Goal: Information Seeking & Learning: Learn about a topic

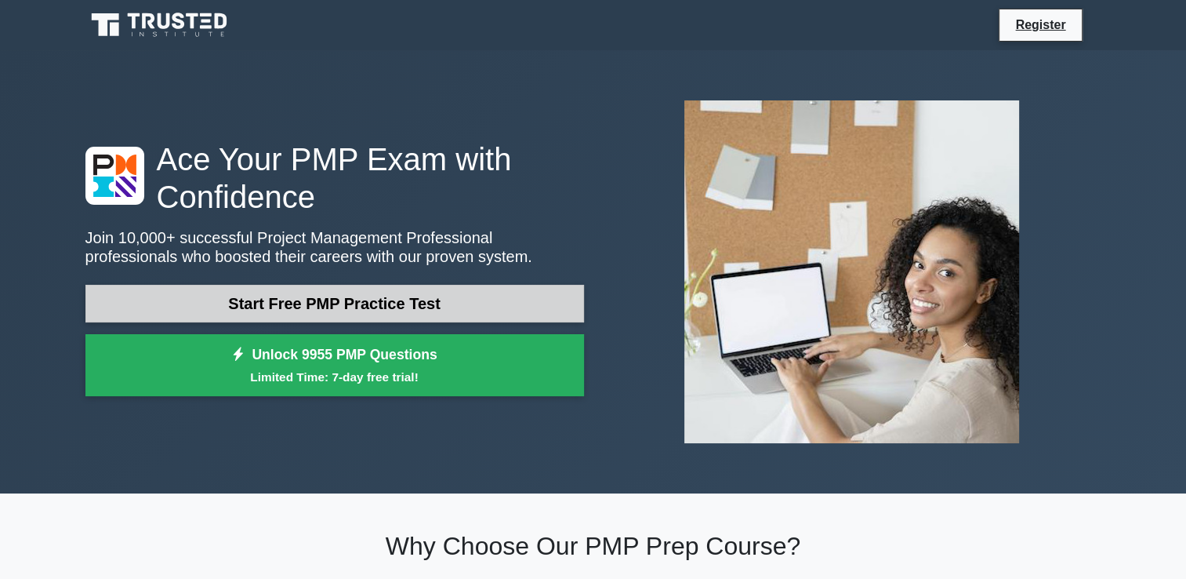
click at [374, 308] on link "Start Free PMP Practice Test" at bounding box center [334, 304] width 499 height 38
